Goal: Transaction & Acquisition: Purchase product/service

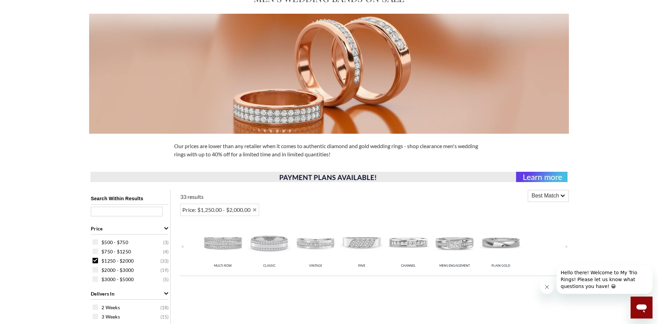
scroll to position [51, 0]
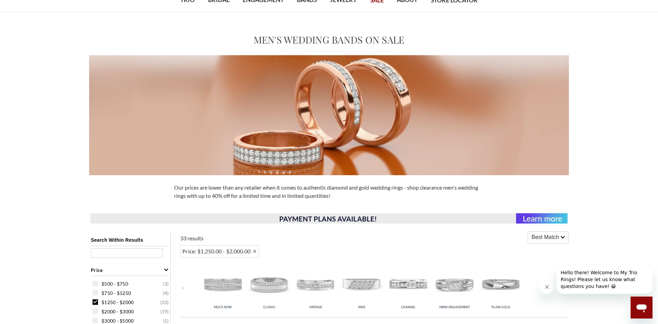
select select "US"
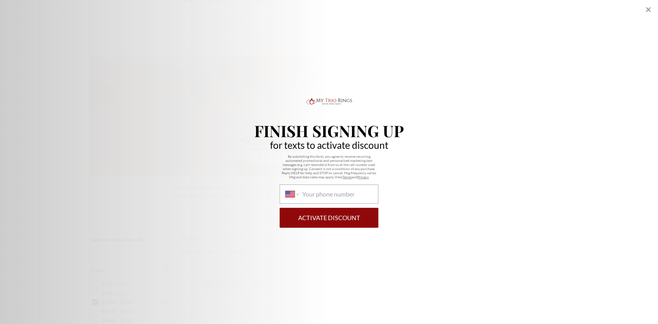
scroll to position [0, 0]
drag, startPoint x: 333, startPoint y: 96, endPoint x: 334, endPoint y: 92, distance: 3.9
click at [333, 95] on div "Finish Signing Up for texts to activate discount By submitting this form, you a…" at bounding box center [329, 162] width 658 height 324
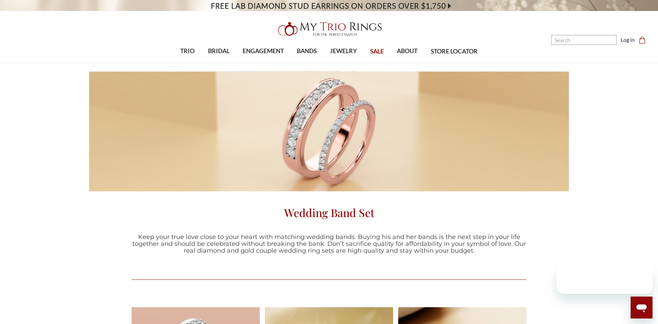
click at [322, 27] on img at bounding box center [329, 29] width 110 height 22
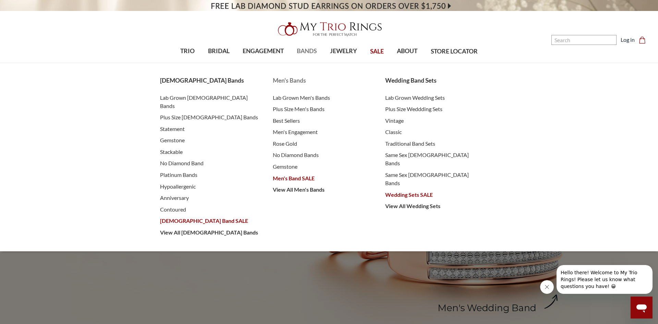
click at [304, 180] on span "Men's Band SALE" at bounding box center [322, 178] width 99 height 8
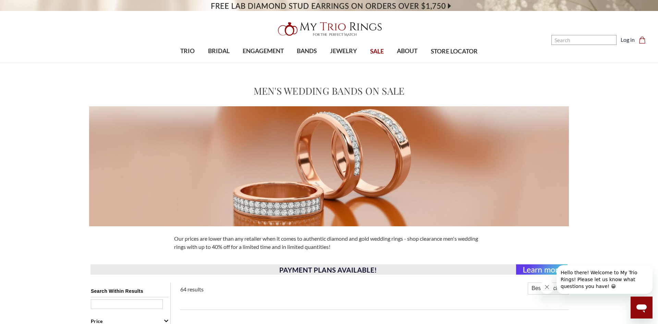
scroll to position [484, 0]
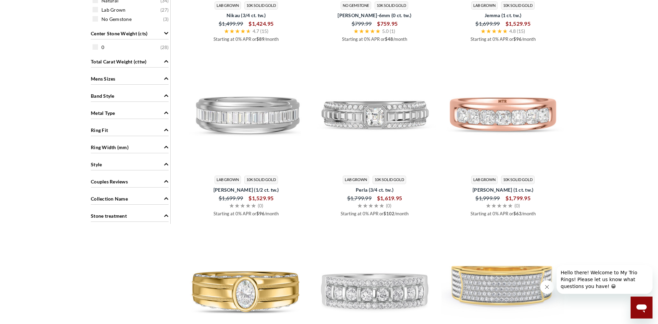
select select "US"
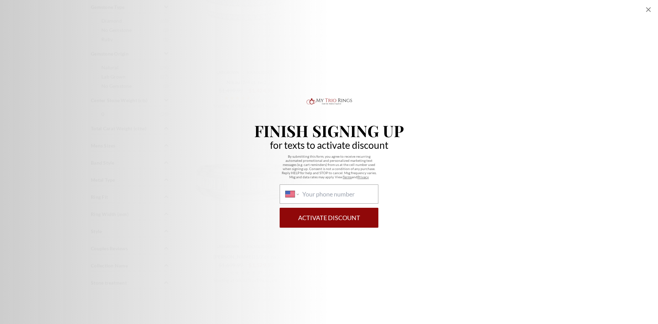
scroll to position [395, 0]
click at [650, 10] on icon "Close popup" at bounding box center [648, 9] width 5 height 5
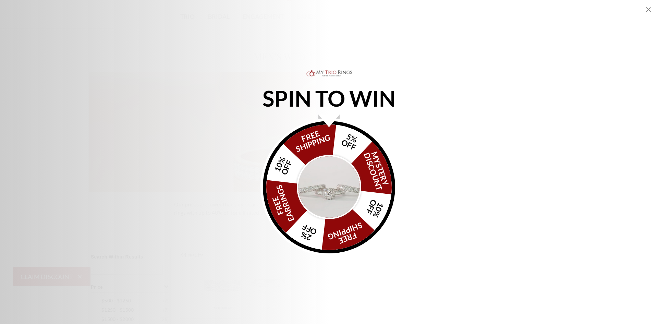
scroll to position [0, 0]
click at [326, 119] on div "Alia popup" at bounding box center [329, 121] width 21 height 13
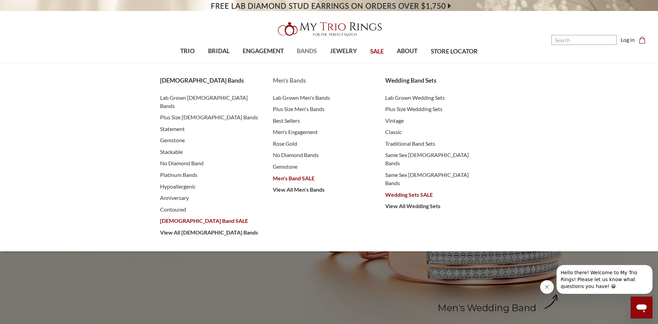
click at [289, 179] on span "Men's Band SALE" at bounding box center [322, 178] width 99 height 8
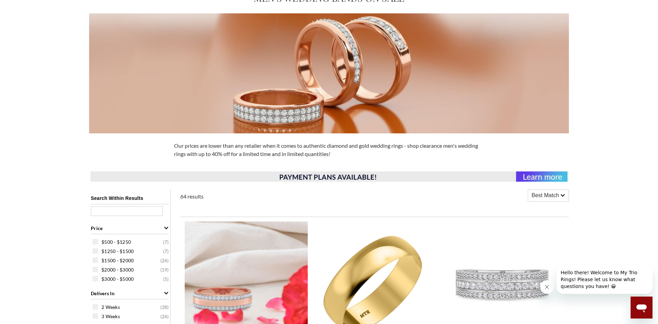
scroll to position [205, 0]
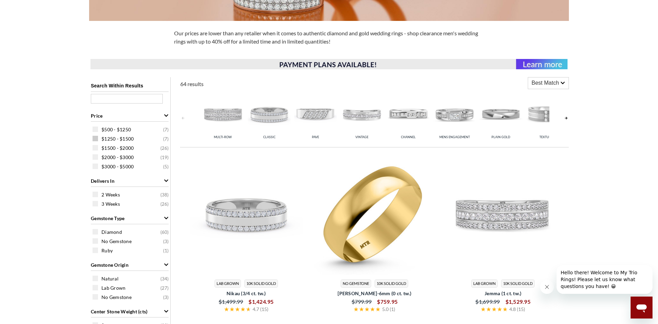
click at [97, 139] on span at bounding box center [95, 138] width 5 height 5
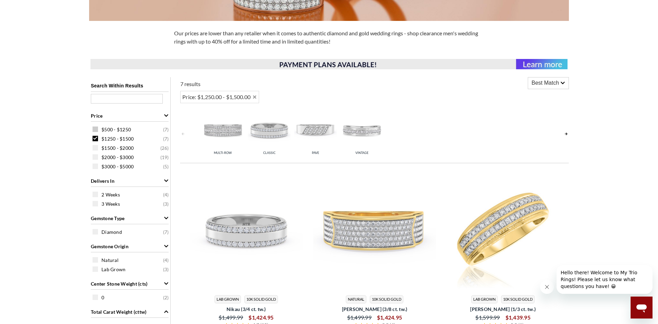
click at [98, 129] on div "$500 - $1250 ( 7 )" at bounding box center [132, 130] width 78 height 8
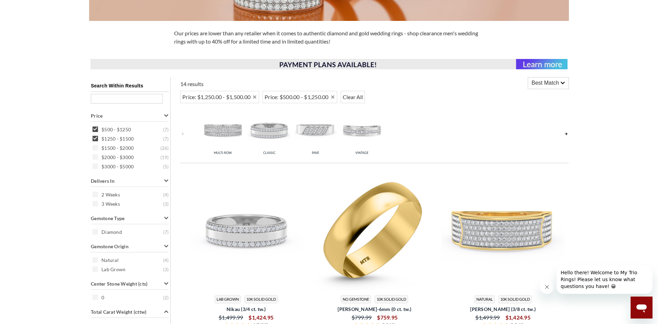
click at [98, 138] on div "Search Within Results Price $500 - $1250 ( 7 ) $1250 - $1500 ( 7 ) $1500 - $200…" at bounding box center [130, 275] width 82 height 397
click at [98, 138] on div "$1250 - $1500 ( 7 )" at bounding box center [132, 139] width 78 height 8
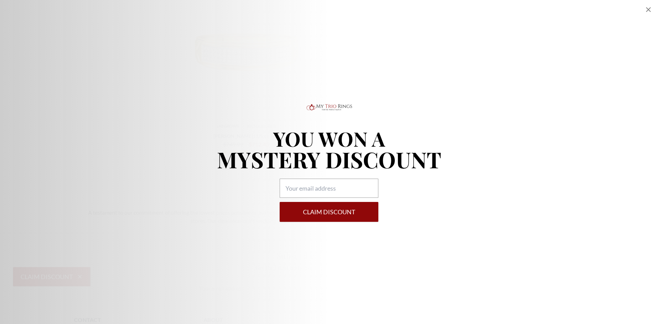
scroll to position [686, 0]
click at [647, 12] on icon "Close popup" at bounding box center [649, 9] width 8 height 8
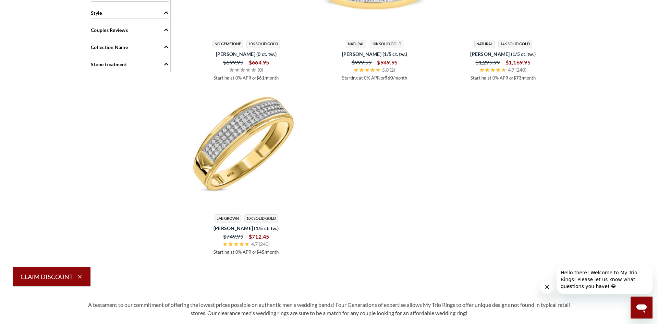
scroll to position [635, 0]
click at [249, 143] on img at bounding box center [246, 147] width 123 height 123
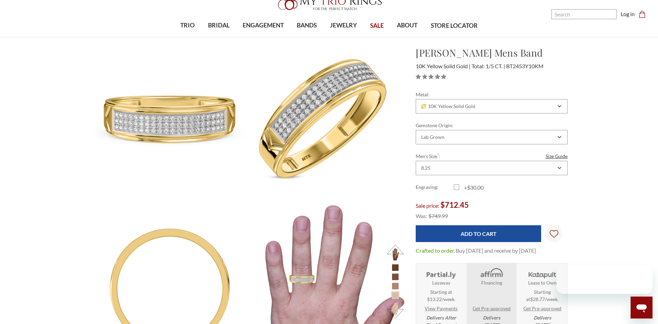
scroll to position [27, 0]
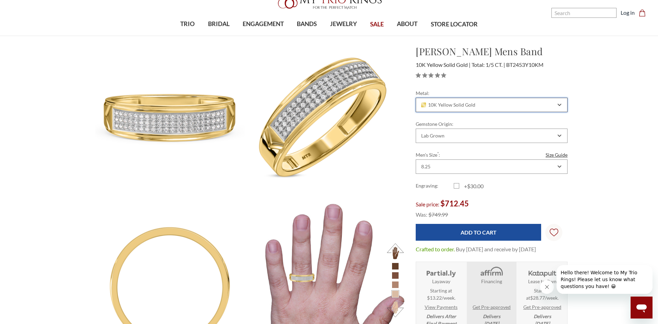
click at [558, 108] on div "10K Yellow Solid Gold" at bounding box center [492, 105] width 152 height 14
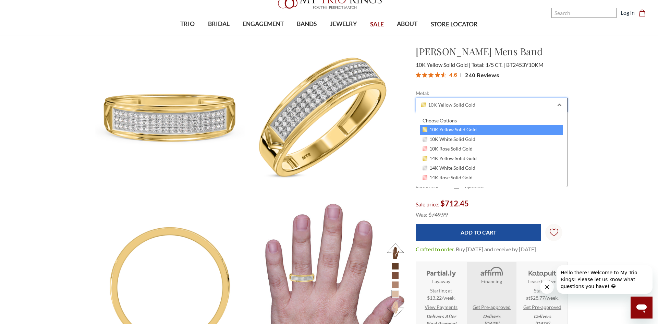
scroll to position [0, 0]
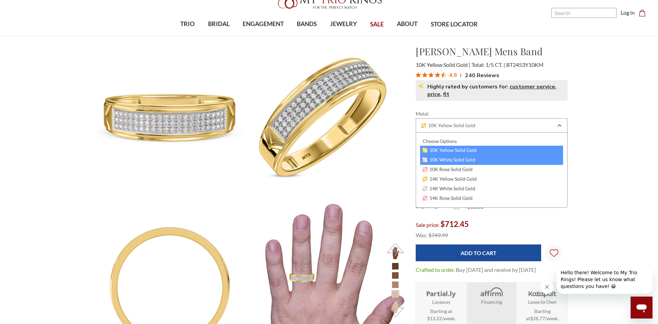
click at [520, 160] on div "10K White Solid Gold" at bounding box center [491, 160] width 143 height 10
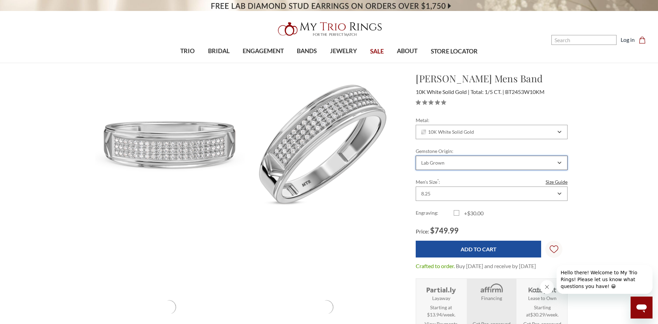
click at [559, 161] on icon "Combobox" at bounding box center [560, 163] width 4 height 4
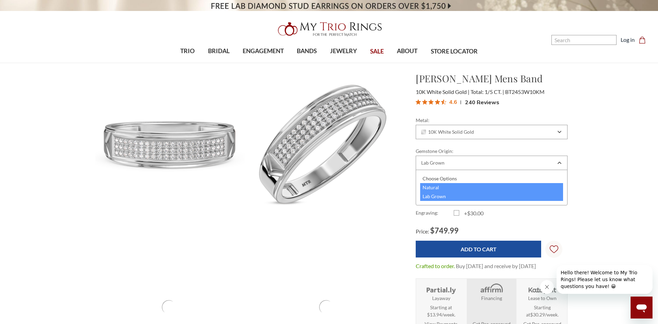
click at [525, 190] on div "Natural" at bounding box center [491, 187] width 143 height 9
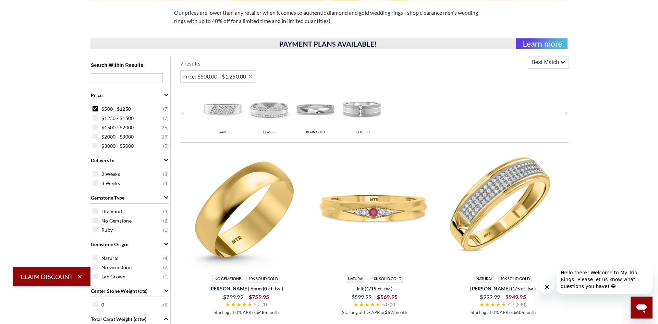
scroll to position [222, 0]
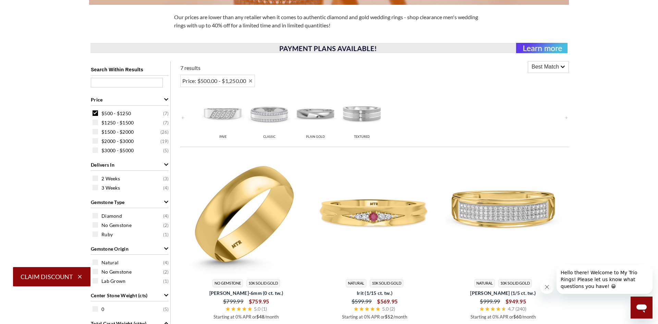
click at [91, 122] on div "$500 - $1250 ( 7 ) $1250 - $1500 ( 7 ) $1500 - $2000 ( 26 ) $2000 - $3000 ( 19 …" at bounding box center [129, 132] width 81 height 48
click at [95, 121] on span at bounding box center [95, 122] width 5 height 5
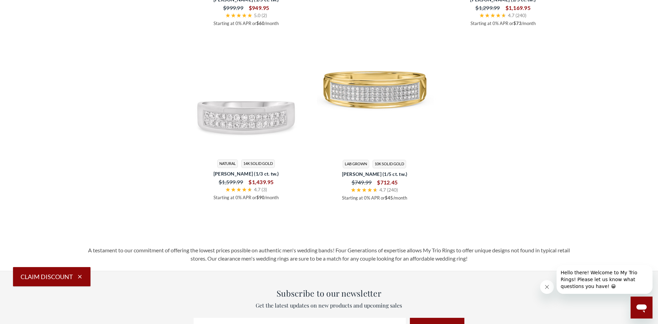
scroll to position [1280, 0]
